Goal: Navigation & Orientation: Understand site structure

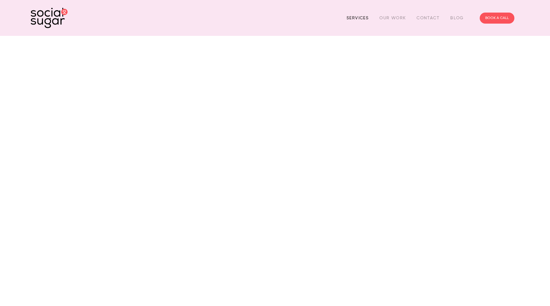
click at [356, 18] on link "Services" at bounding box center [358, 18] width 22 height 10
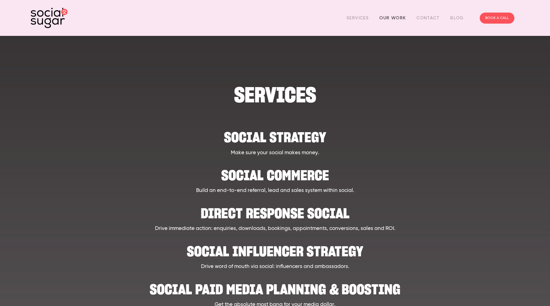
click at [393, 17] on link "Our Work" at bounding box center [392, 18] width 26 height 10
